Goal: Task Accomplishment & Management: Manage account settings

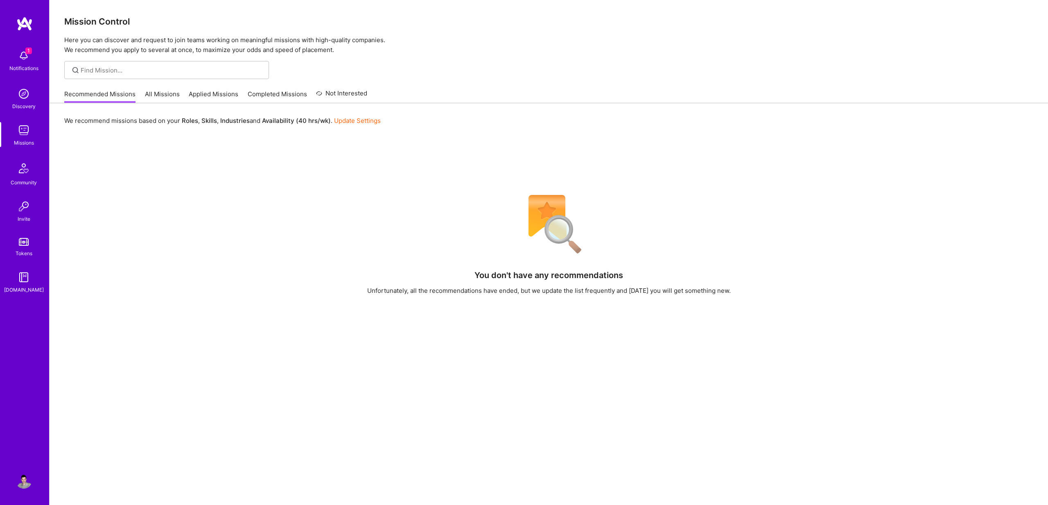
click at [27, 54] on img at bounding box center [24, 55] width 16 height 16
click at [333, 228] on div "Notifications Discovery Missions Community Invite Tokens [DOMAIN_NAME] Profile …" at bounding box center [524, 299] width 1048 height 599
click at [203, 89] on div "Recommended Missions All Missions Applied Missions Completed Missions Not Inter…" at bounding box center [215, 94] width 303 height 18
click at [205, 93] on link "Applied Missions" at bounding box center [214, 97] width 50 height 14
